Goal: Task Accomplishment & Management: Manage account settings

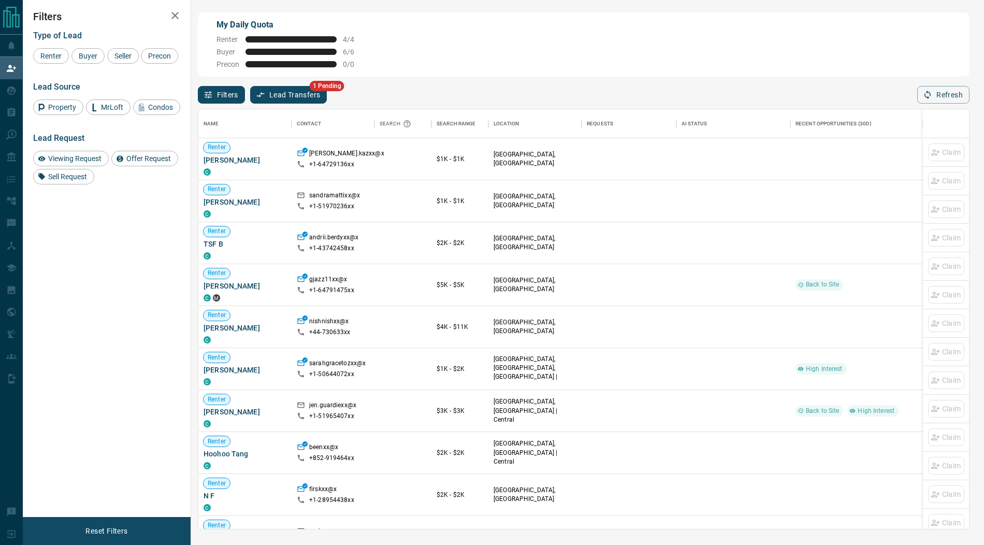
scroll to position [419, 770]
click at [293, 96] on button "Lead Transfers" at bounding box center [288, 95] width 77 height 18
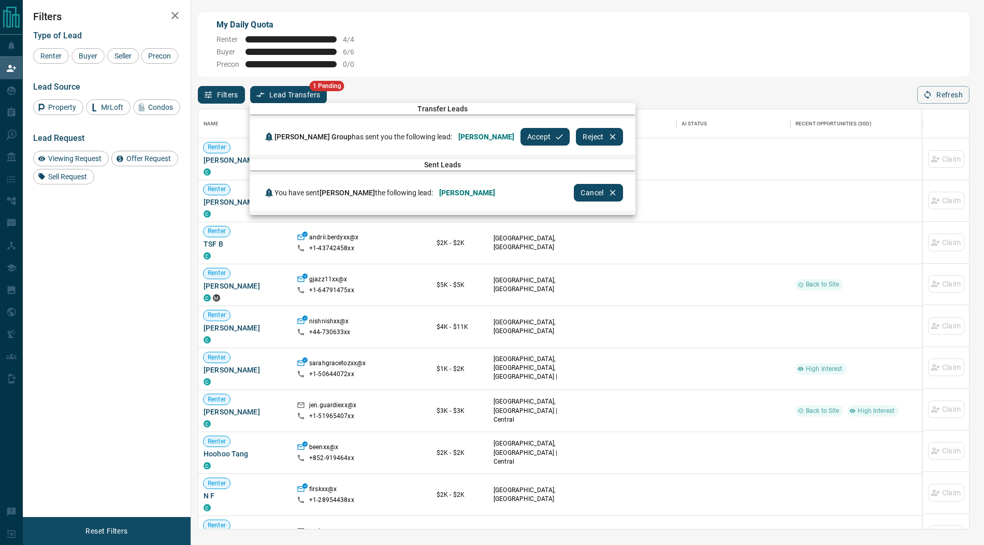
click at [528, 132] on button "Accept" at bounding box center [544, 137] width 49 height 18
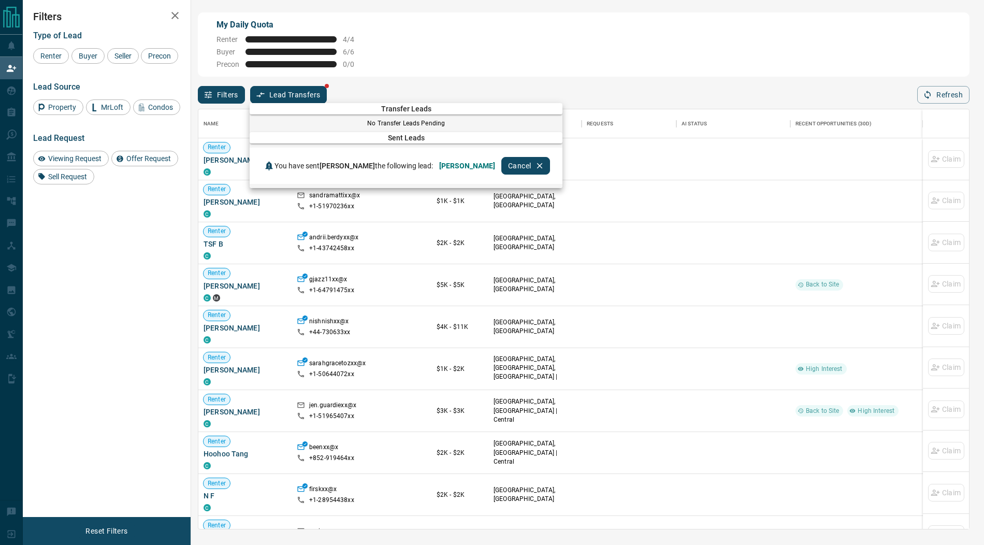
click at [12, 86] on div at bounding box center [492, 272] width 984 height 545
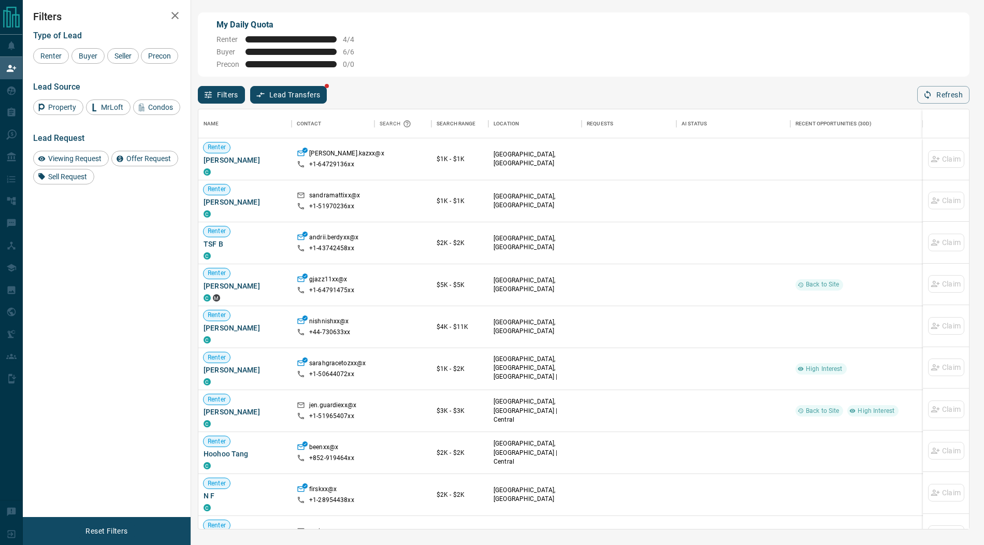
click at [12, 86] on div at bounding box center [492, 272] width 984 height 545
click at [12, 86] on icon at bounding box center [11, 90] width 9 height 9
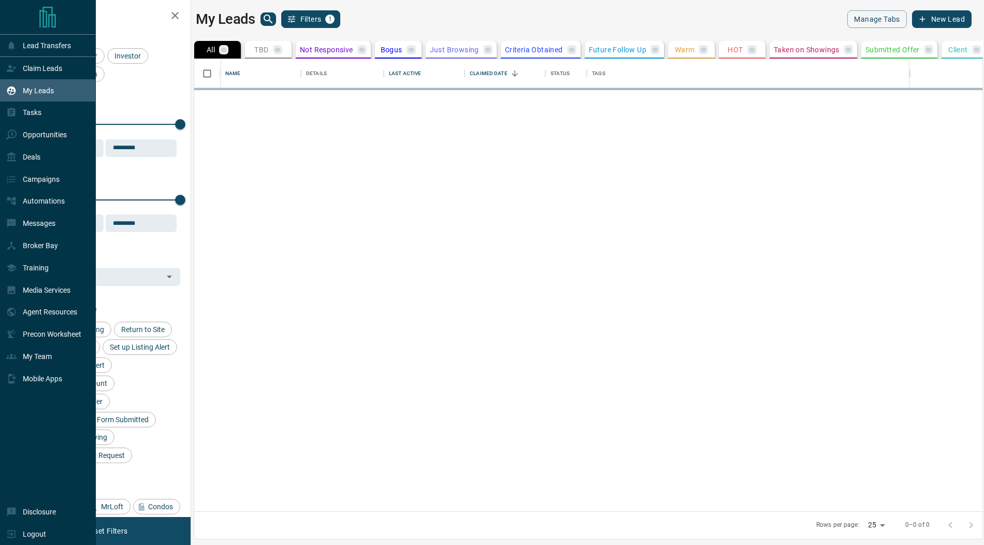
click at [12, 86] on icon at bounding box center [11, 90] width 9 height 9
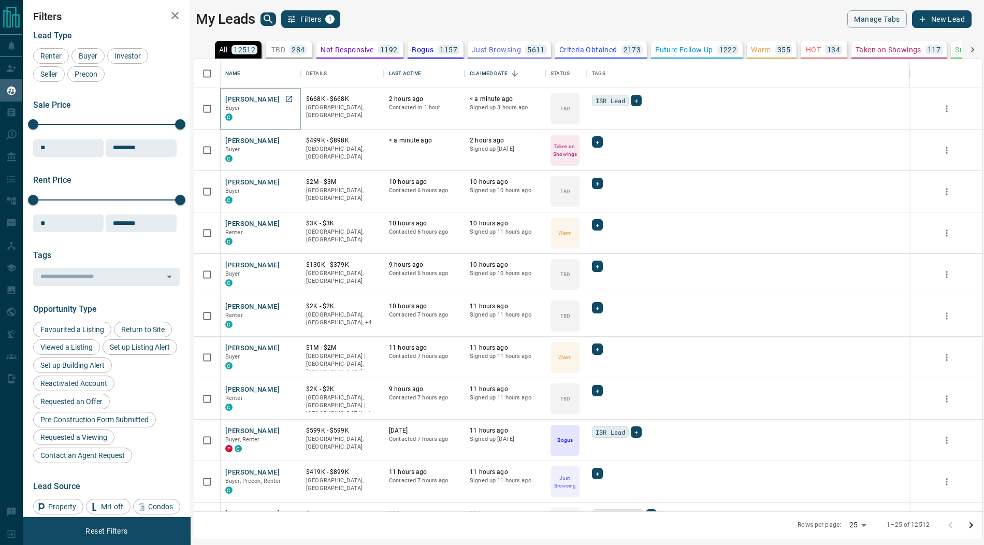
click at [245, 97] on button "[PERSON_NAME]" at bounding box center [252, 100] width 54 height 10
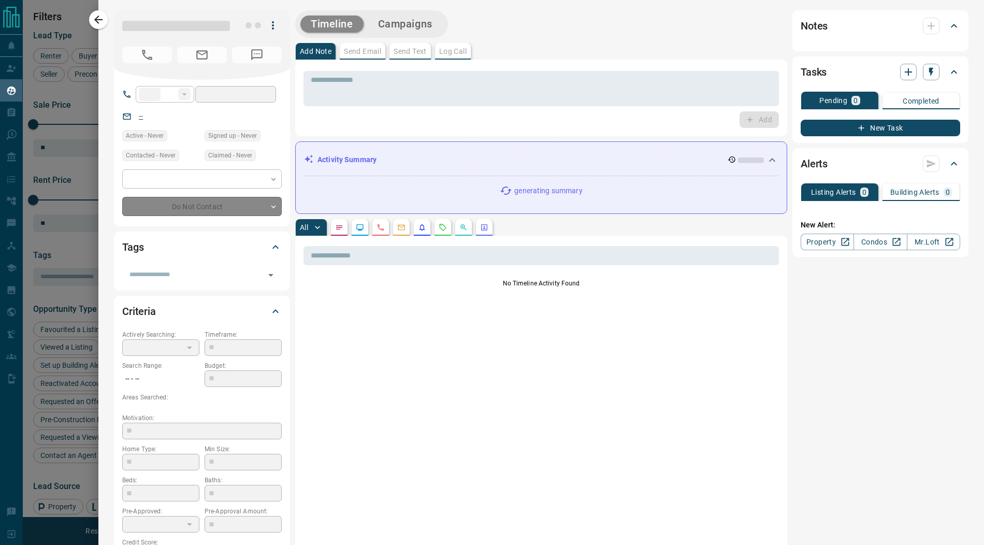
type input "**"
type input "**********"
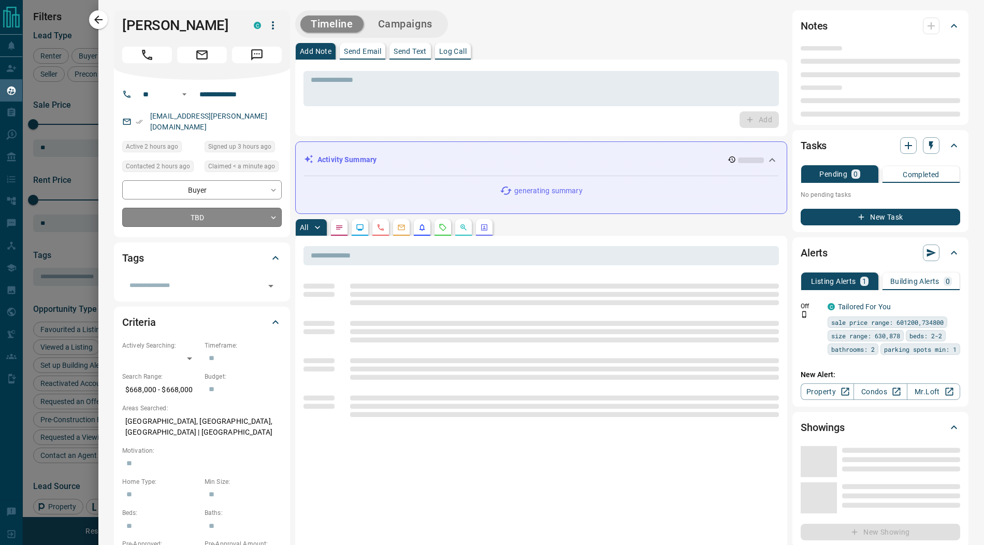
click at [196, 210] on body "Lead Transfers Claim Leads My Leads Tasks Opportunities Deals Campaigns Automat…" at bounding box center [492, 266] width 984 height 532
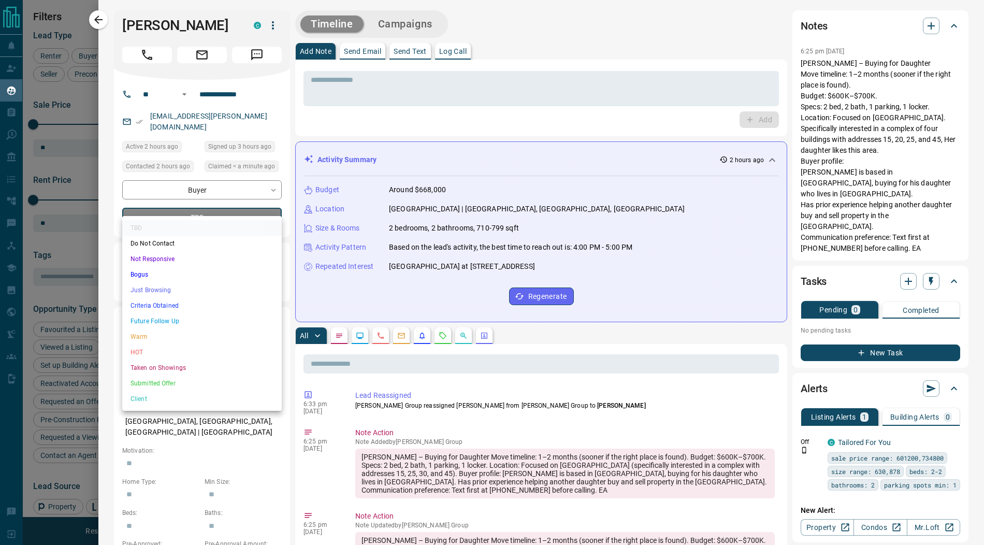
click at [170, 335] on li "Warm" at bounding box center [201, 337] width 159 height 16
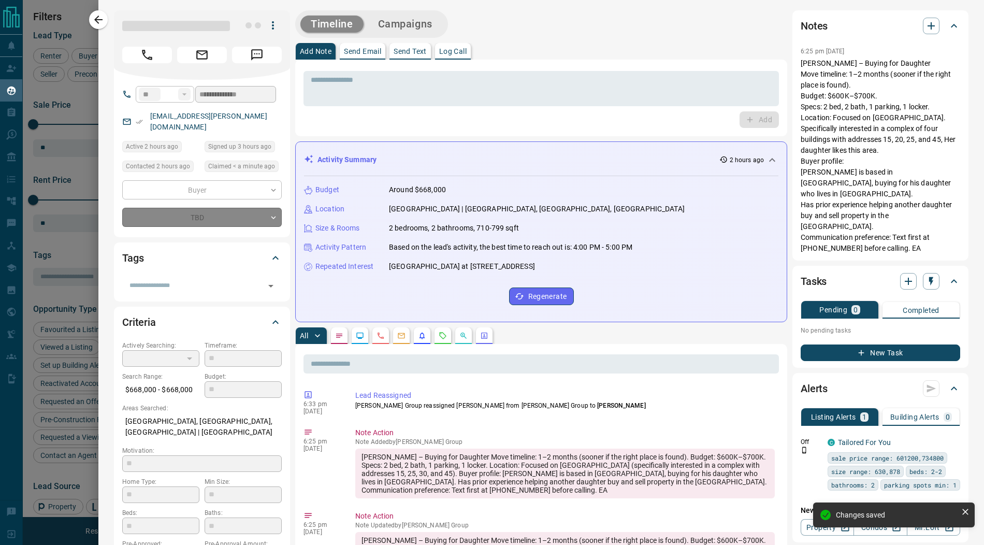
type input "*"
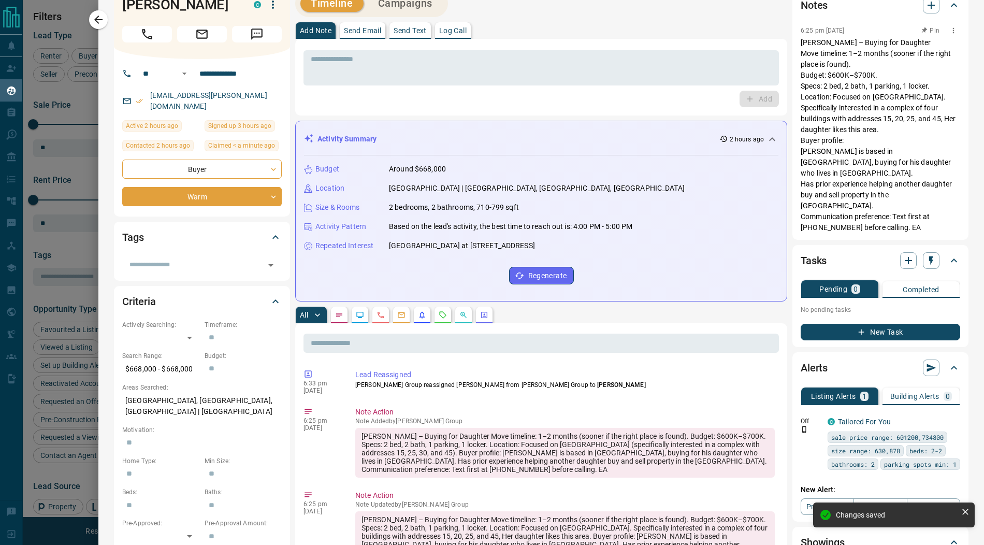
scroll to position [0, 0]
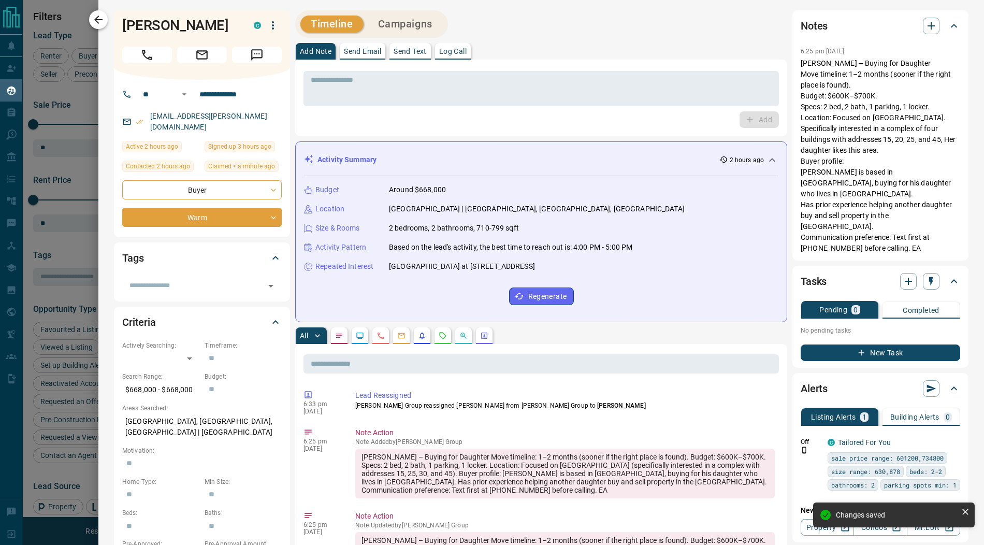
click at [105, 20] on button "button" at bounding box center [98, 19] width 19 height 19
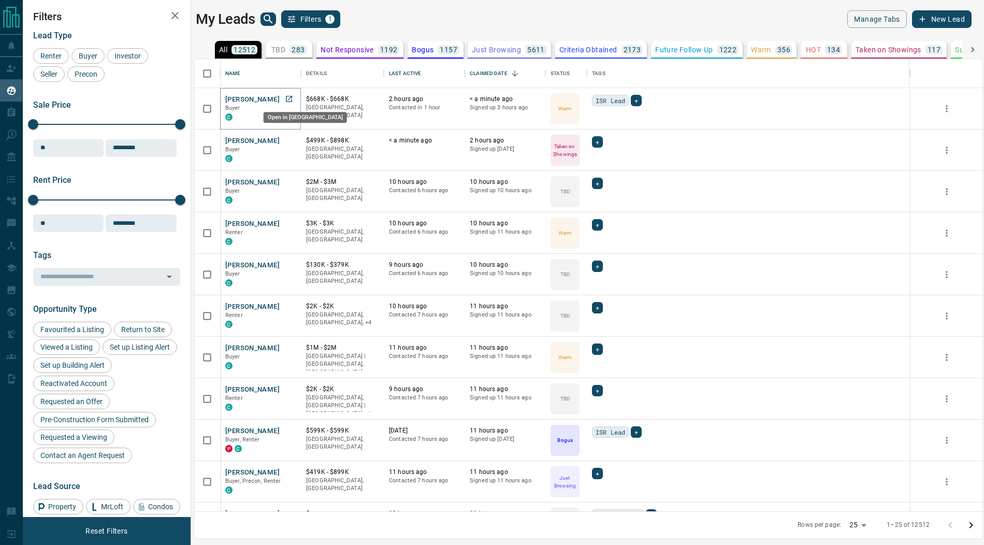
click at [291, 98] on icon "Open in New Tab" at bounding box center [289, 99] width 6 height 6
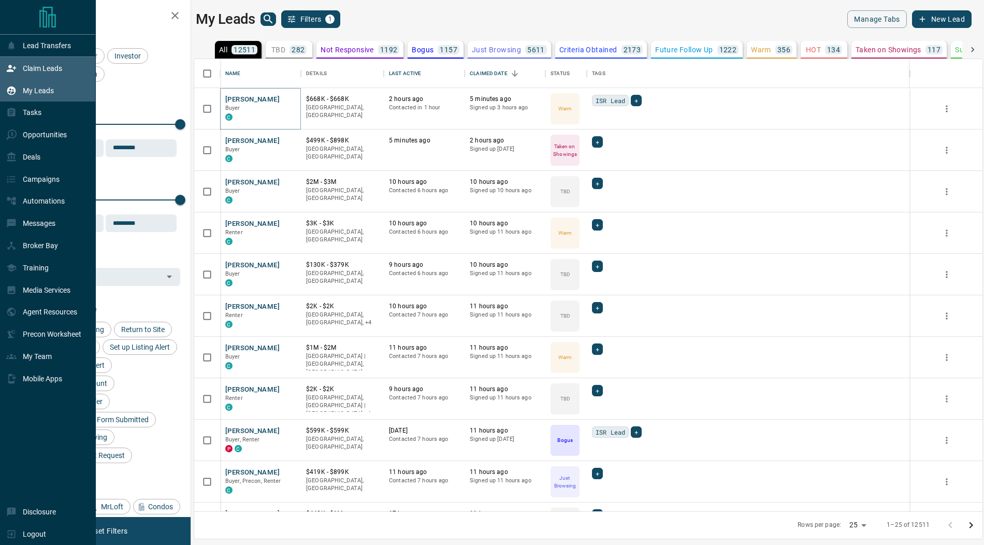
click at [27, 74] on div "Claim Leads" at bounding box center [34, 68] width 56 height 17
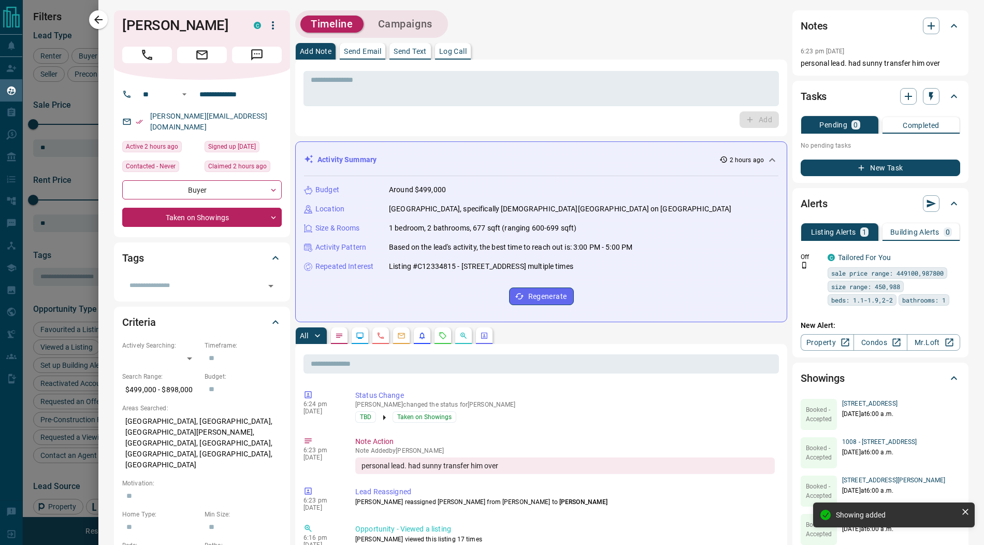
scroll to position [453, 788]
